Goal: Navigation & Orientation: Find specific page/section

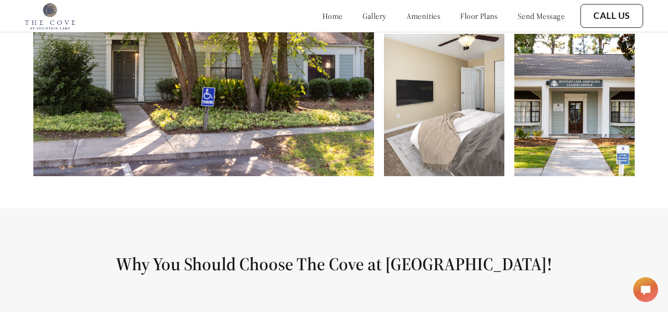
scroll to position [497, 0]
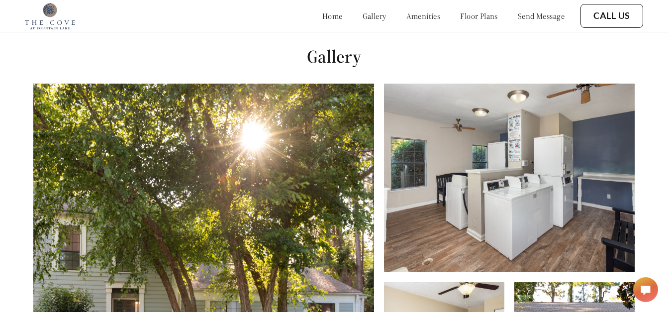
click at [406, 14] on link "amenities" at bounding box center [423, 16] width 34 height 10
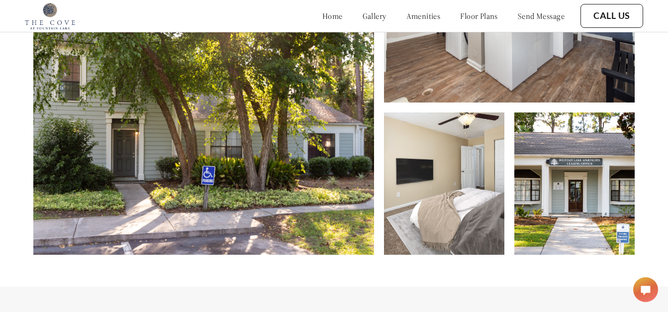
scroll to position [414, 0]
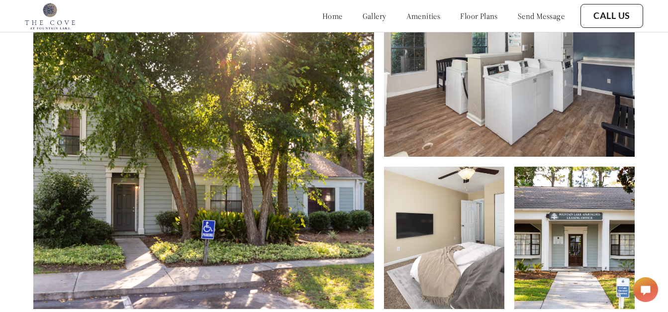
click at [465, 17] on link "floor plans" at bounding box center [479, 16] width 38 height 10
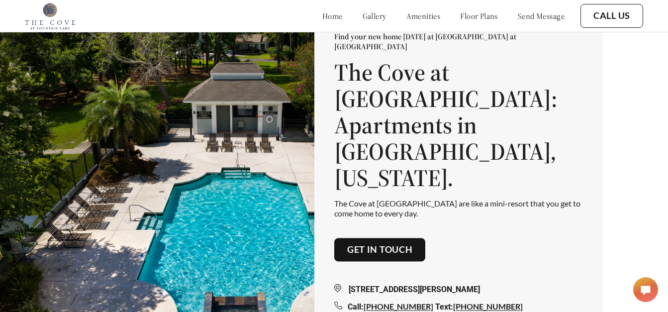
scroll to position [17, 0]
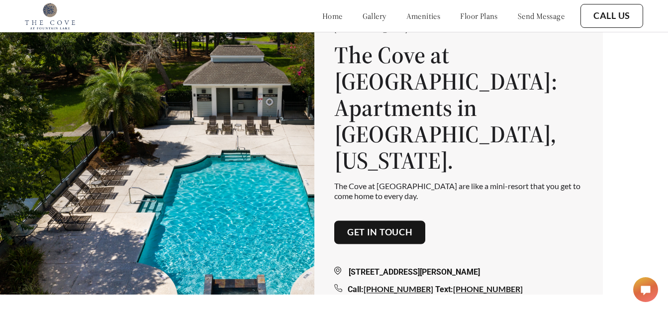
click at [406, 17] on link "amenities" at bounding box center [423, 16] width 34 height 10
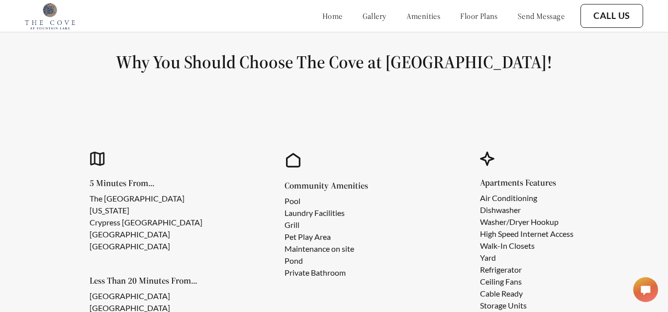
scroll to position [762, 0]
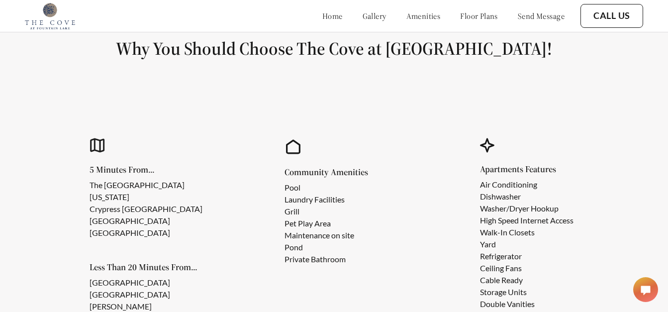
click at [463, 16] on link "floor plans" at bounding box center [479, 16] width 38 height 10
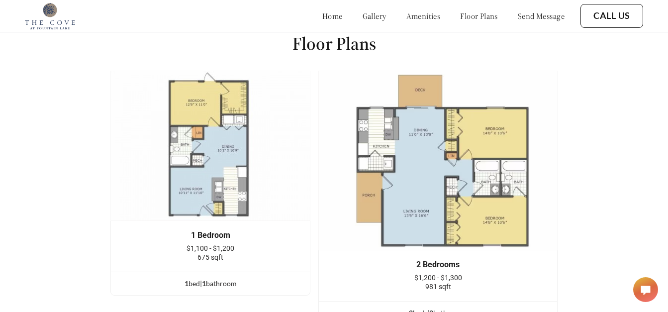
scroll to position [1156, 0]
